Goal: Submit feedback/report problem

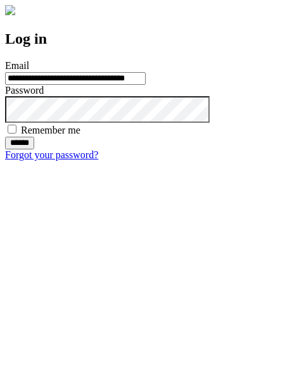
type input "**********"
click at [34, 150] on input "******" at bounding box center [19, 143] width 29 height 13
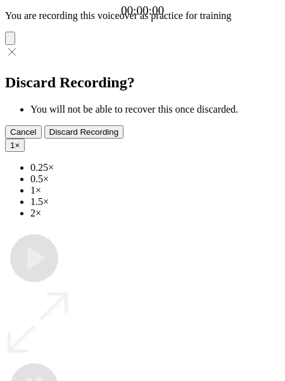
type input "**********"
